Goal: Complete application form: Complete application form

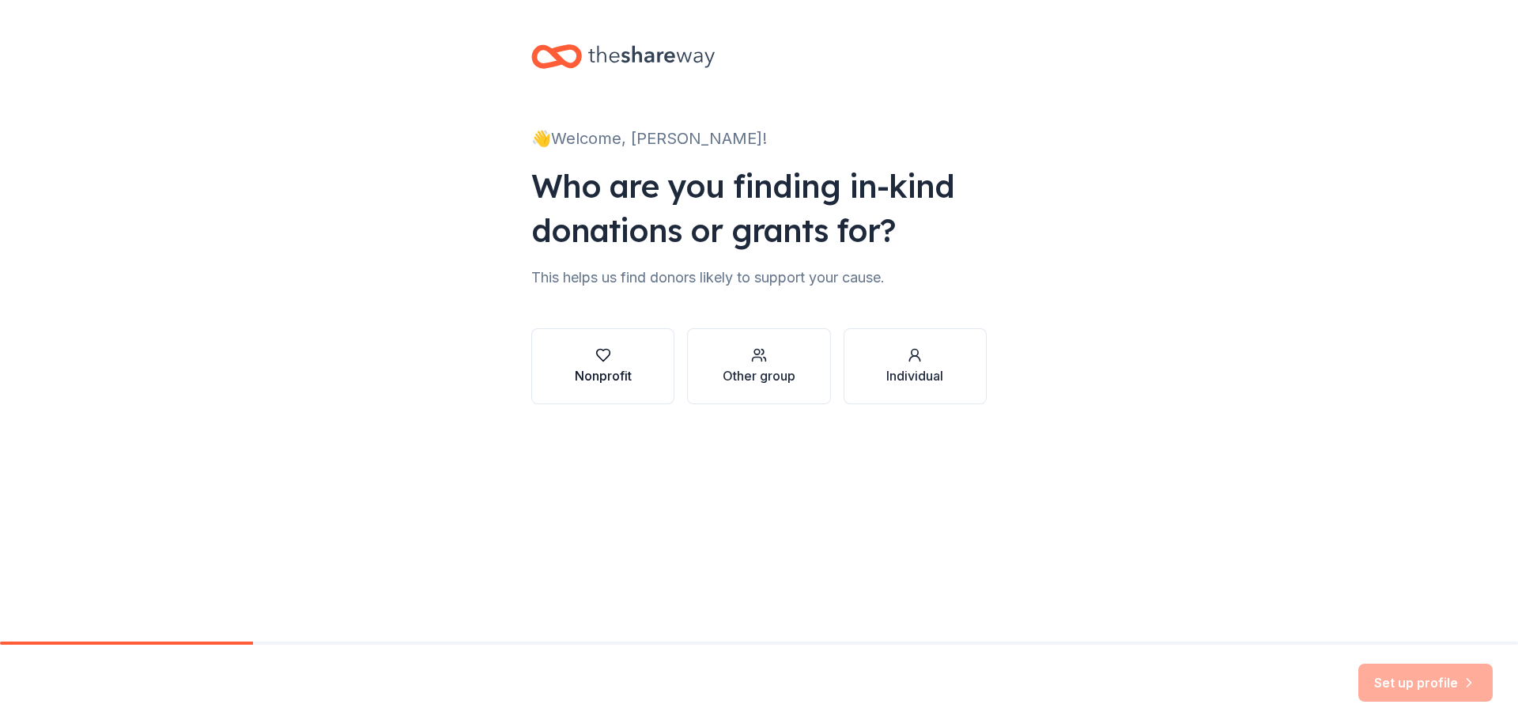
click at [621, 372] on div "Nonprofit" at bounding box center [603, 375] width 57 height 19
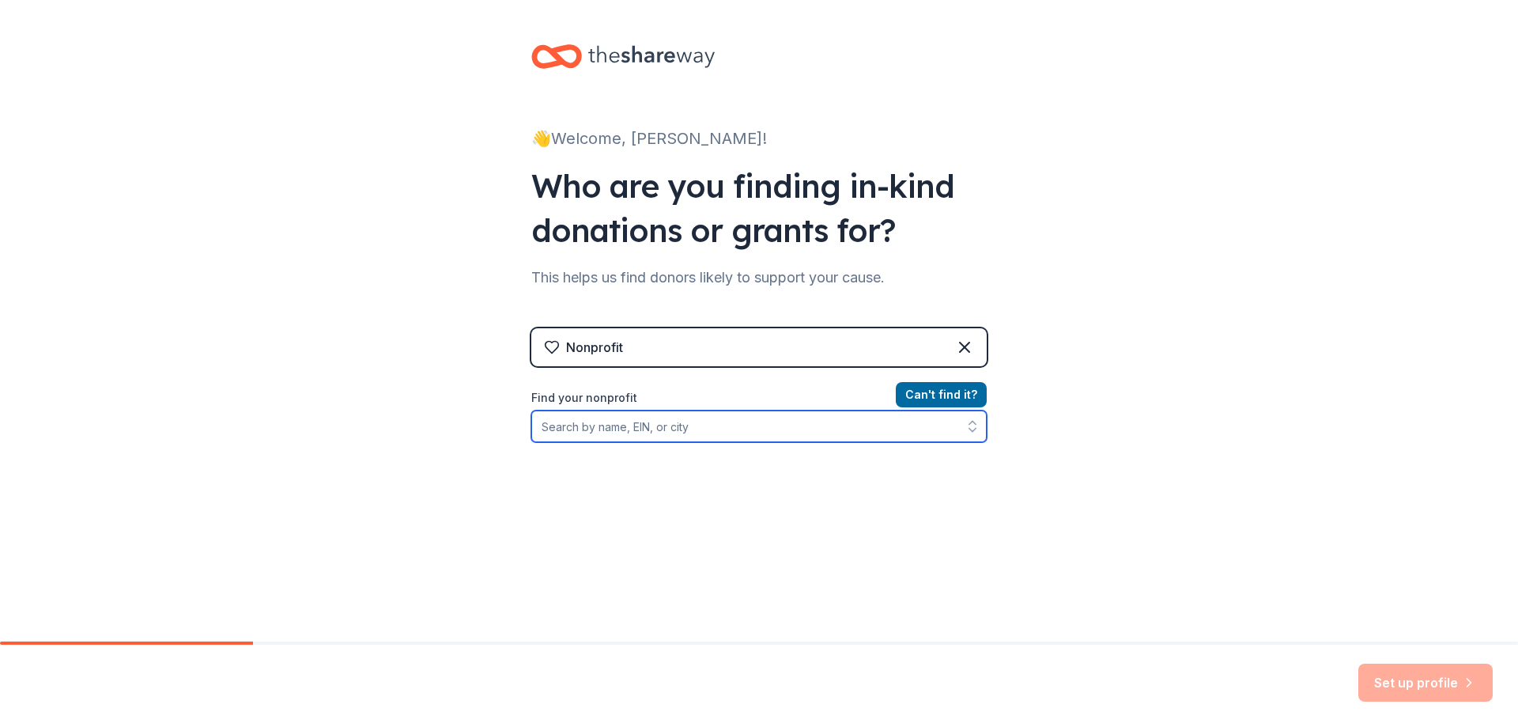
click at [631, 431] on input "Find your nonprofit" at bounding box center [758, 426] width 455 height 32
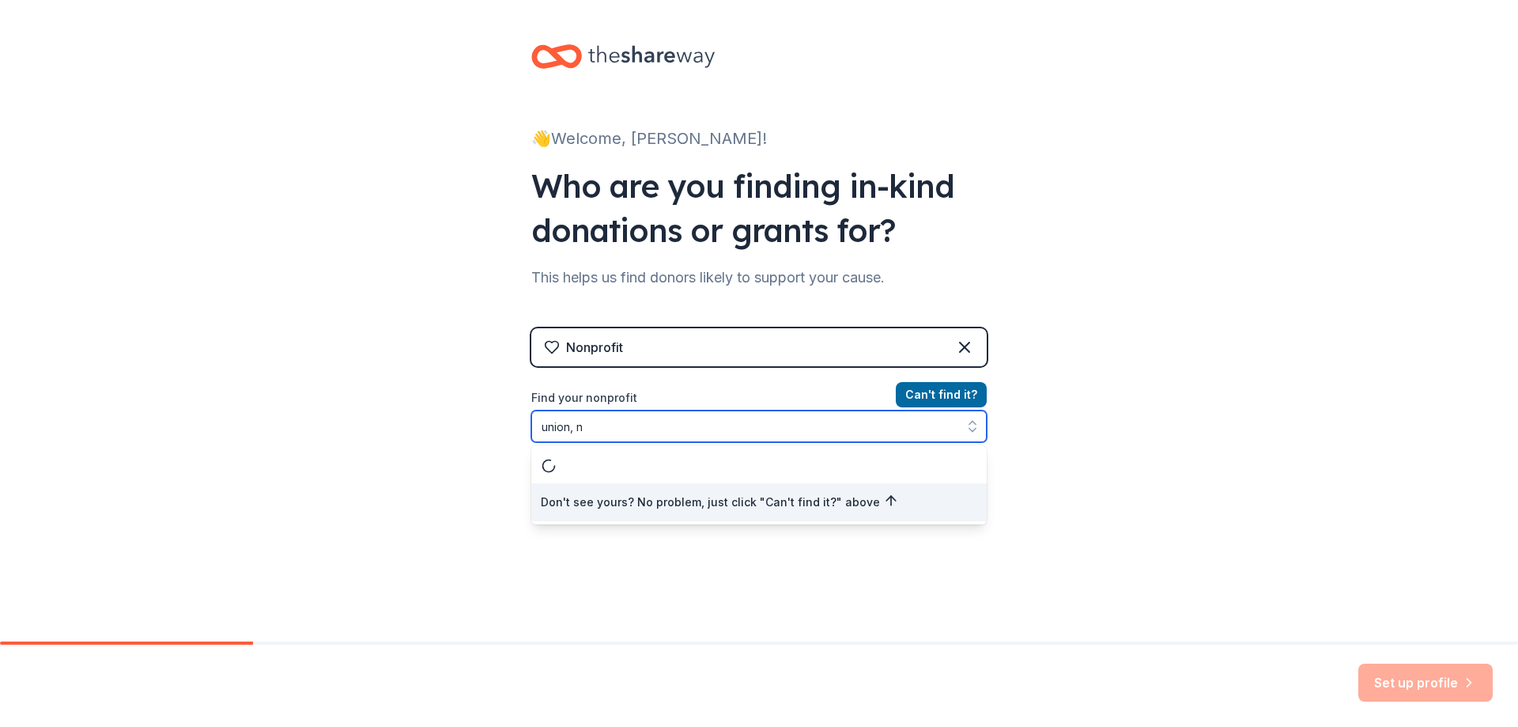
type input "[GEOGRAPHIC_DATA], [GEOGRAPHIC_DATA]"
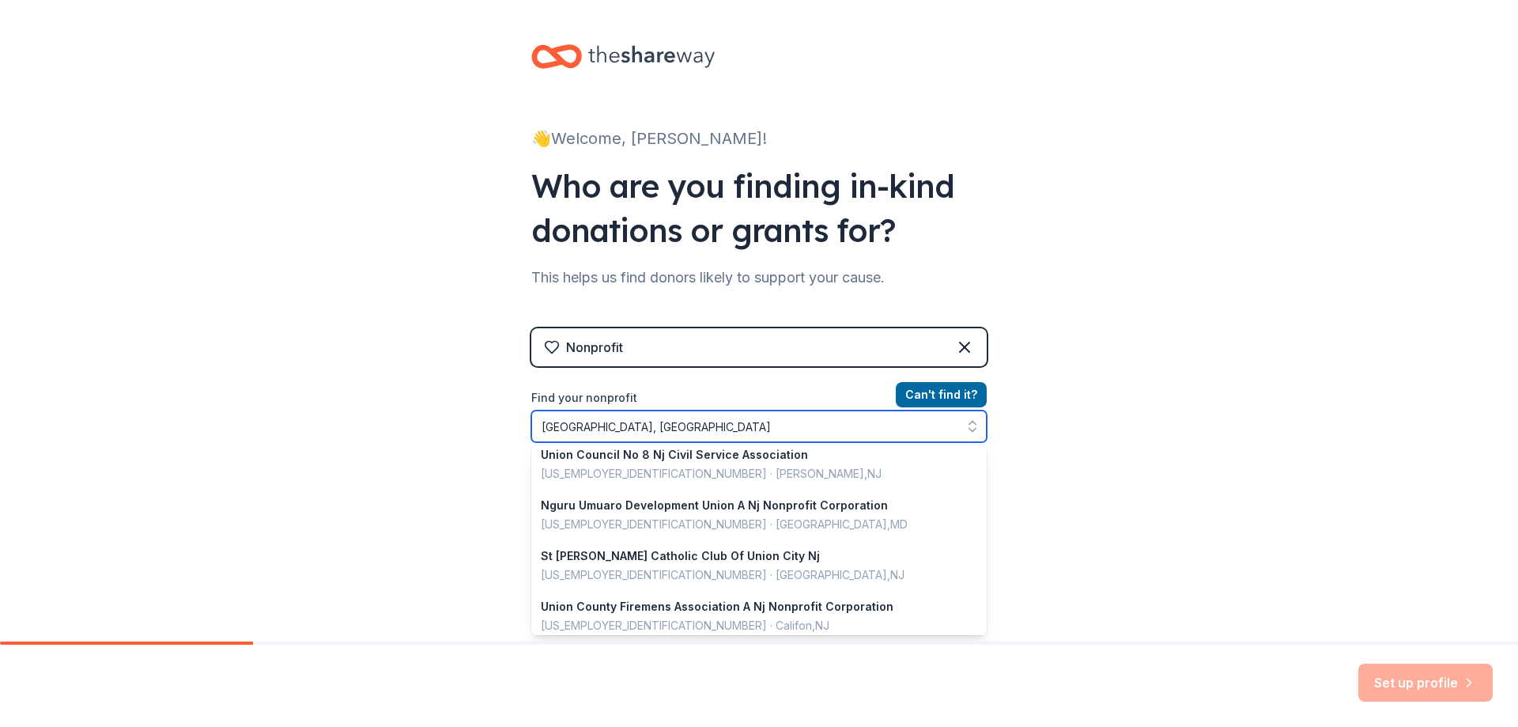
scroll to position [316, 0]
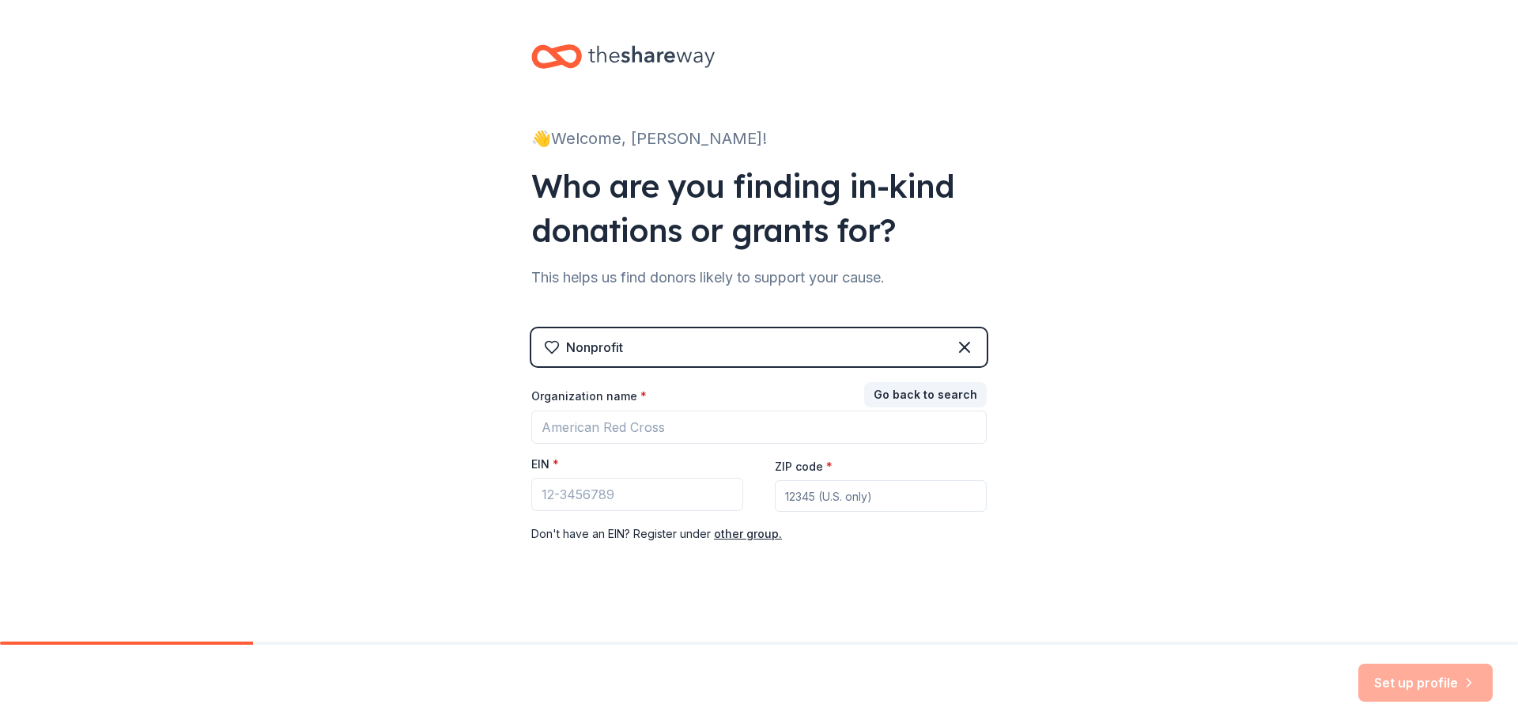
click at [1151, 467] on div "👋 Welcome, [PERSON_NAME]! Who are you finding in-kind donations or grants for? …" at bounding box center [759, 325] width 1518 height 651
click at [588, 55] on icon at bounding box center [651, 56] width 127 height 32
click at [595, 62] on icon at bounding box center [651, 56] width 127 height 32
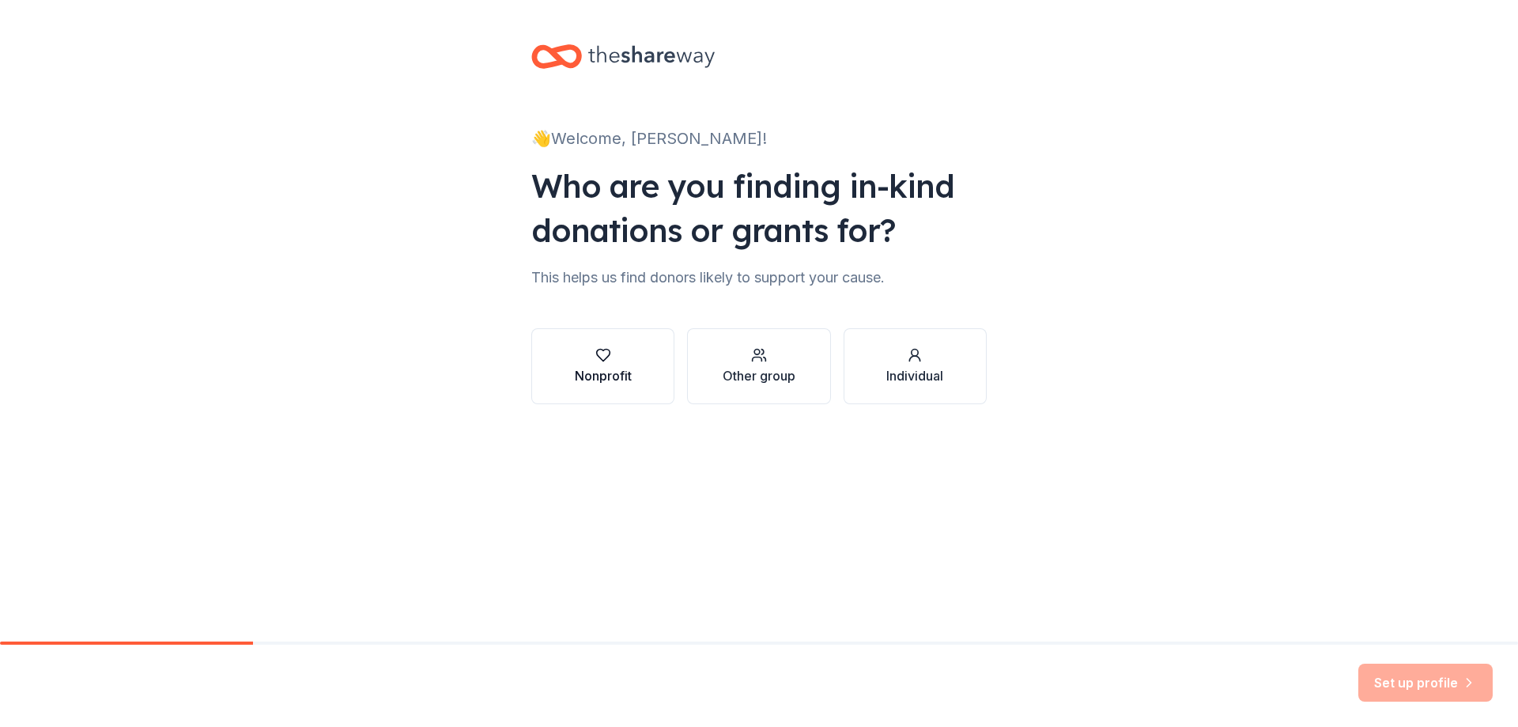
click at [600, 372] on div "Nonprofit" at bounding box center [603, 375] width 57 height 19
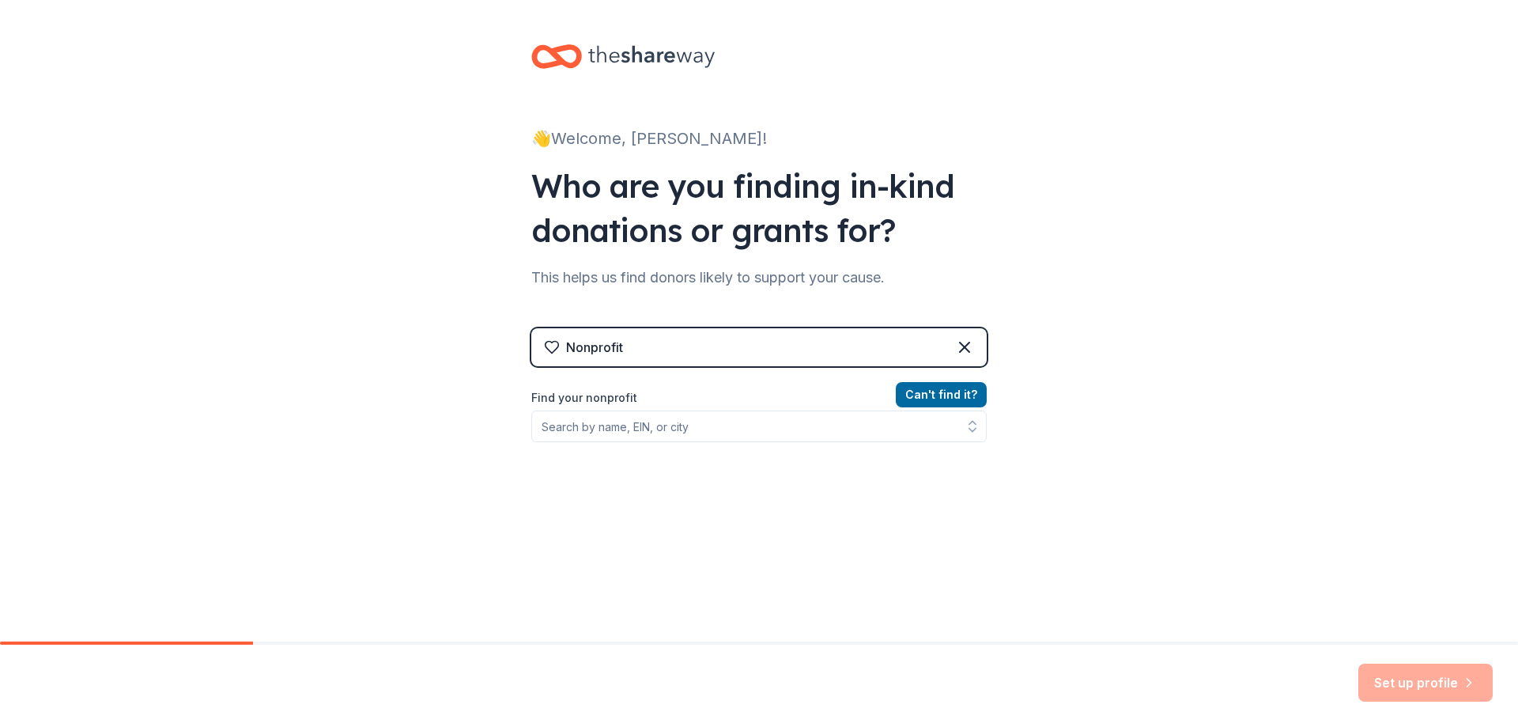
click at [1411, 683] on div "Set up profile" at bounding box center [1425, 682] width 134 height 38
click at [1010, 503] on div "👋 Welcome, Alyson! Who are you finding in-kind donations or grants for? This he…" at bounding box center [759, 338] width 1518 height 676
click at [763, 421] on input "Find your nonprofit" at bounding box center [758, 426] width 455 height 32
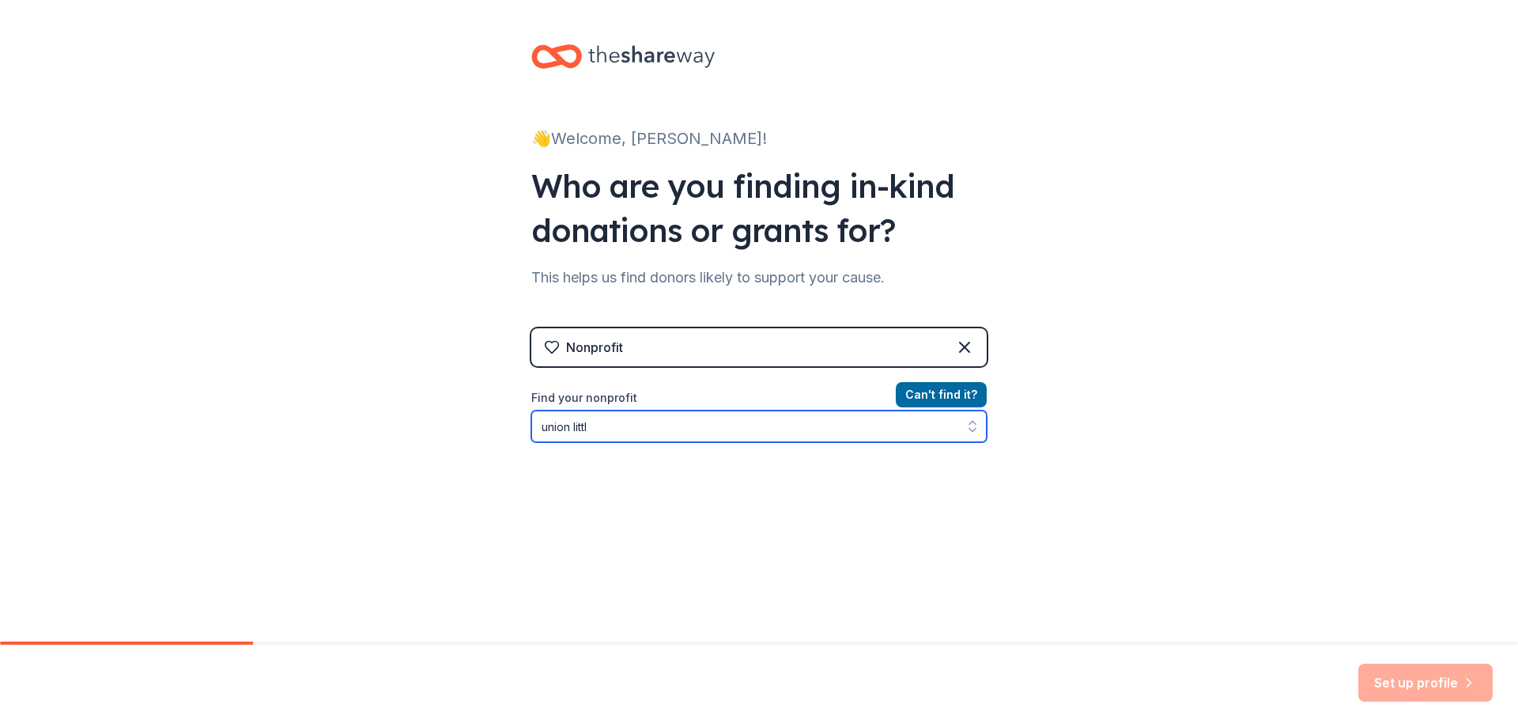
type input "union little"
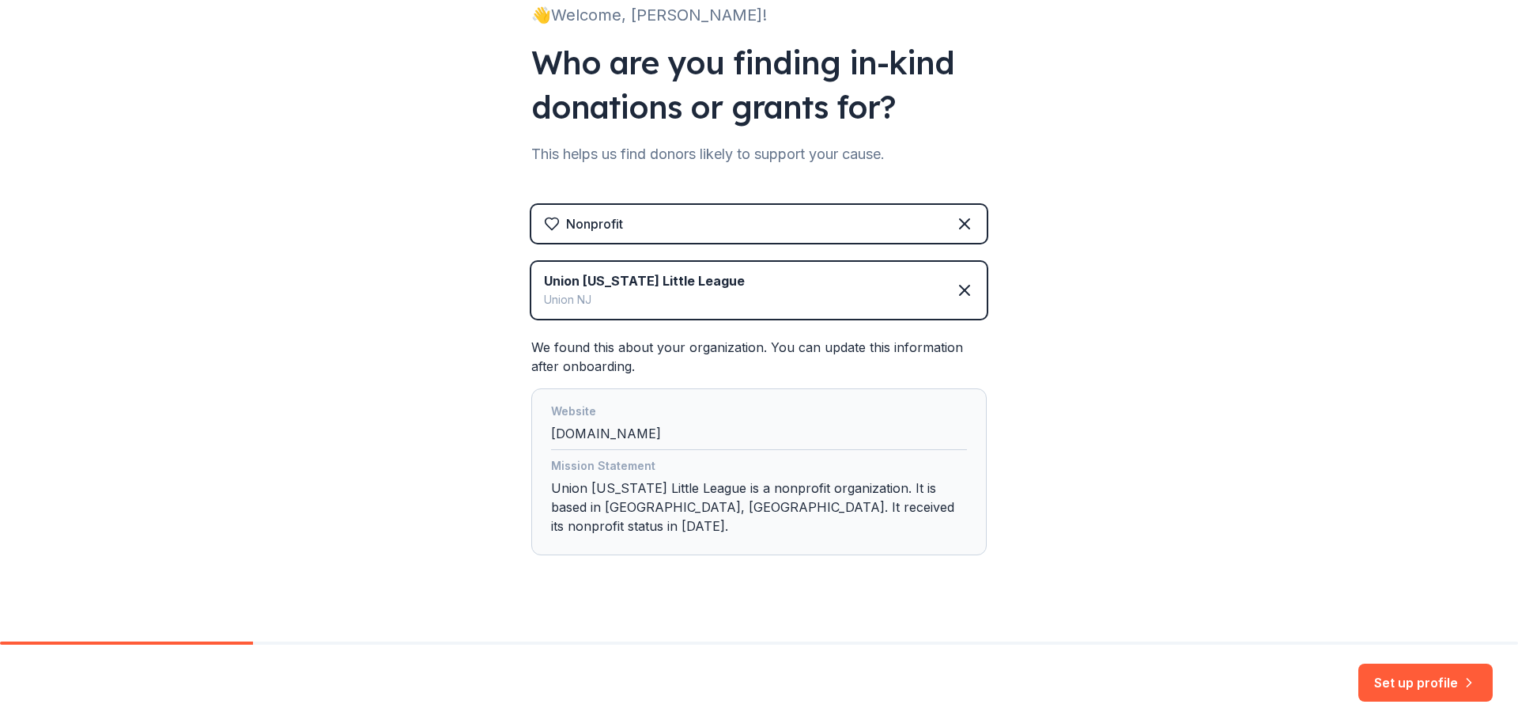
scroll to position [126, 0]
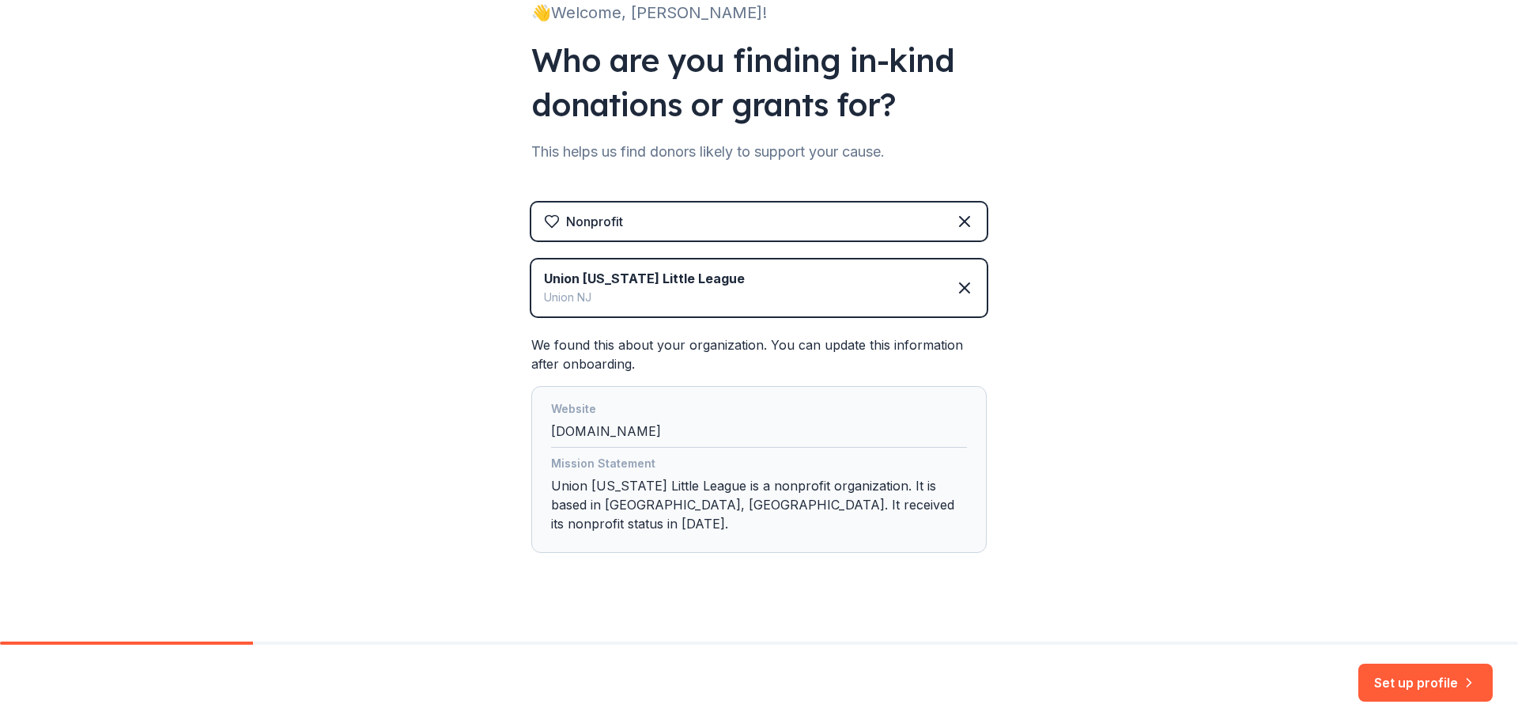
click at [617, 494] on div "Mission Statement Union New Jersey Little League is a nonprofit organization. I…" at bounding box center [759, 496] width 416 height 85
click at [962, 282] on icon at bounding box center [964, 287] width 19 height 19
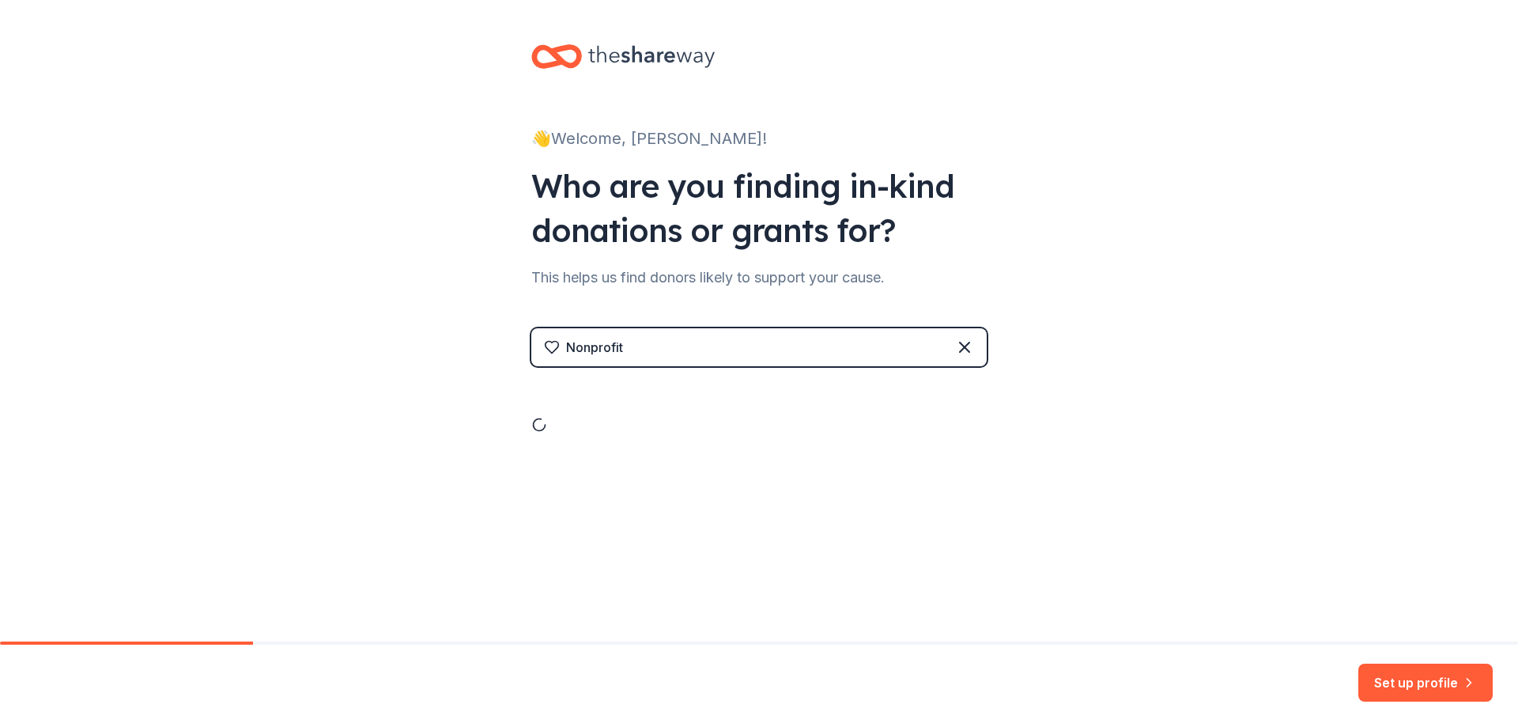
scroll to position [0, 0]
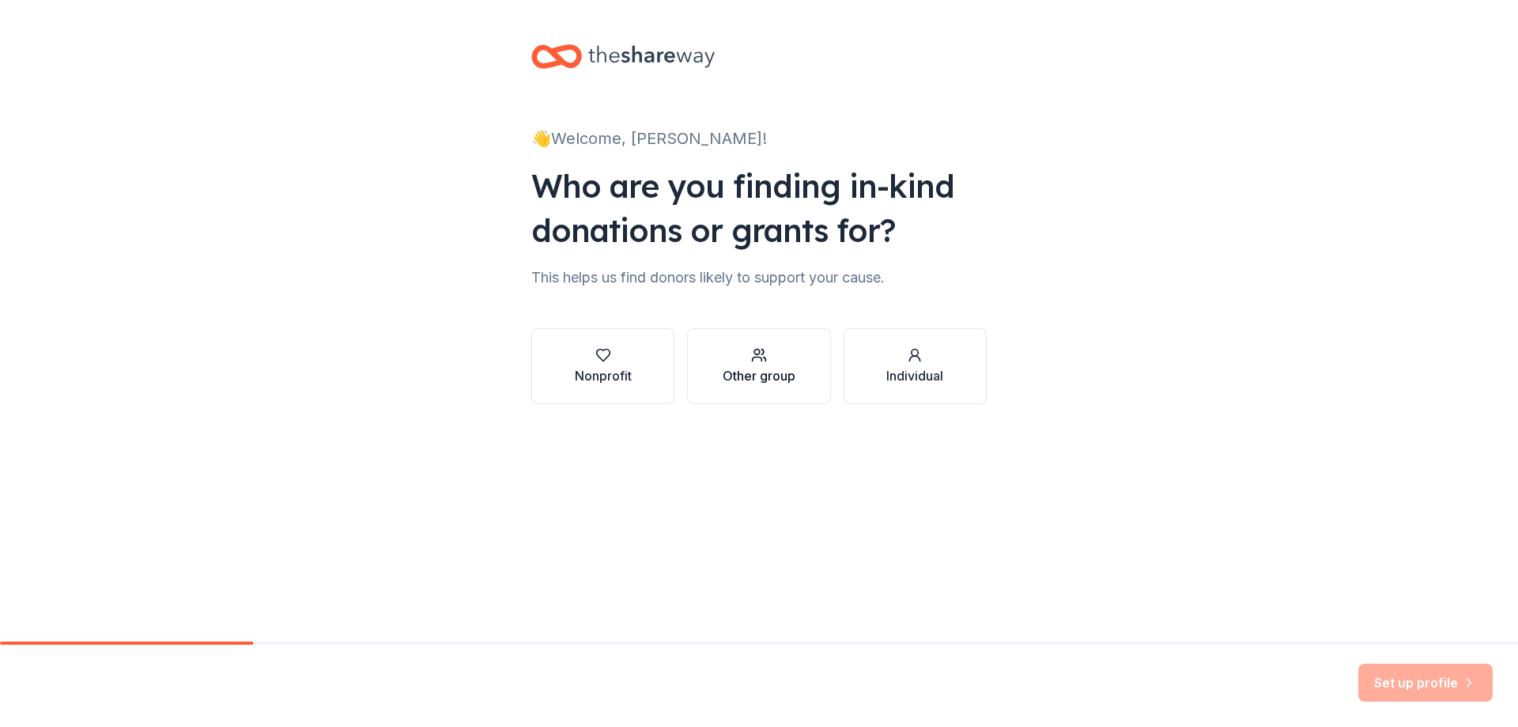
click at [738, 380] on div "Other group" at bounding box center [759, 375] width 73 height 19
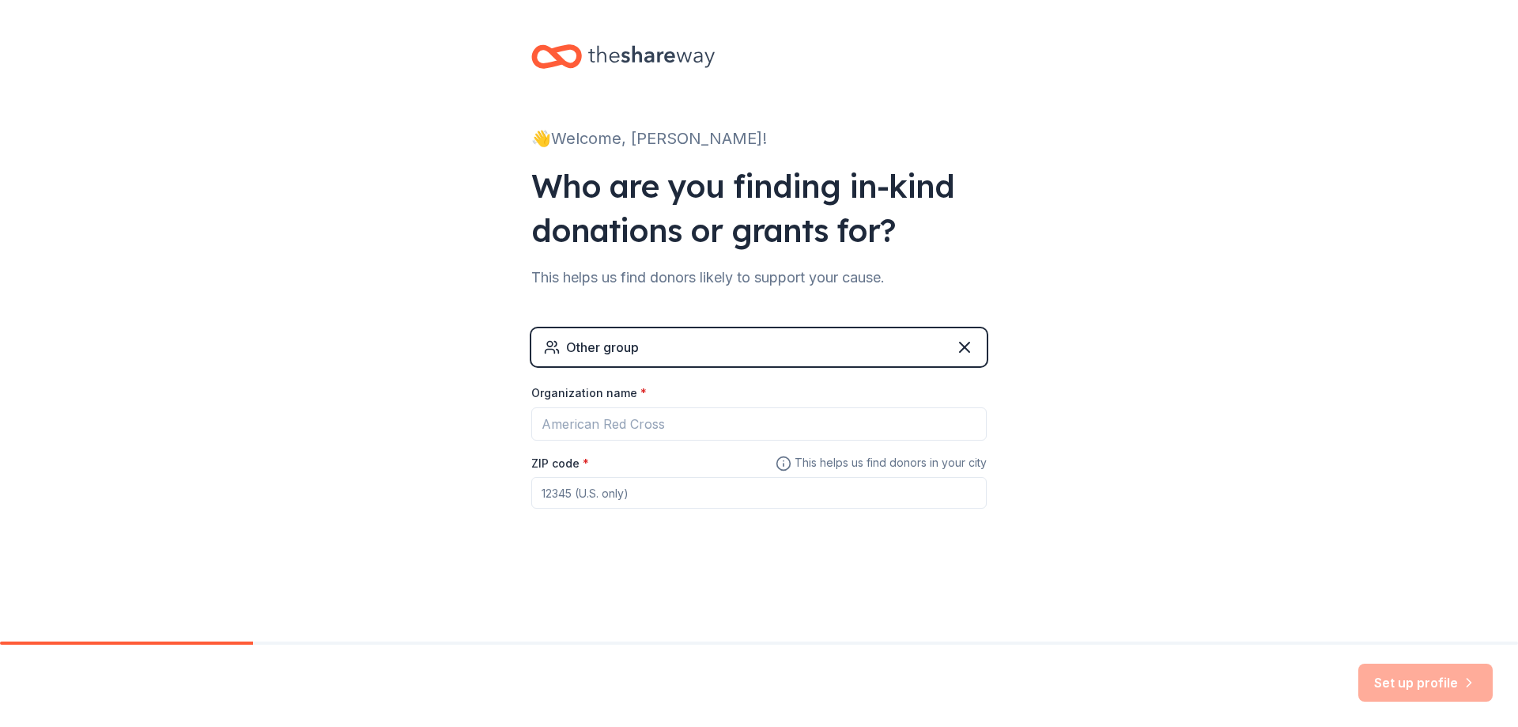
click at [805, 464] on span "This helps us find donors in your city" at bounding box center [881, 463] width 211 height 20
click at [782, 465] on icon at bounding box center [784, 463] width 16 height 19
click at [670, 491] on input "ZIP code *" at bounding box center [758, 493] width 455 height 32
type input "07083"
drag, startPoint x: 1452, startPoint y: 676, endPoint x: 1410, endPoint y: 655, distance: 47.4
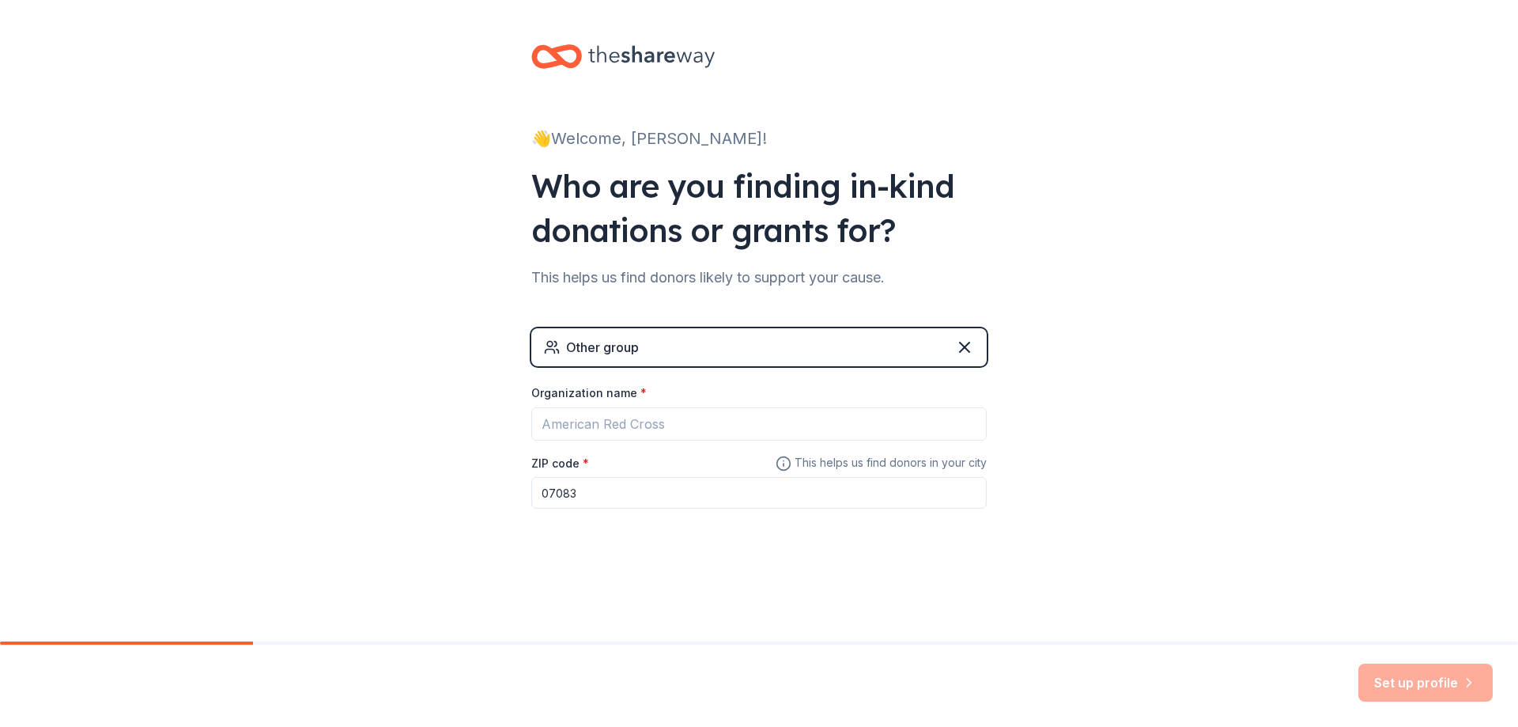
click at [1451, 676] on div "Set up profile" at bounding box center [1425, 682] width 134 height 38
